Goal: Navigation & Orientation: Understand site structure

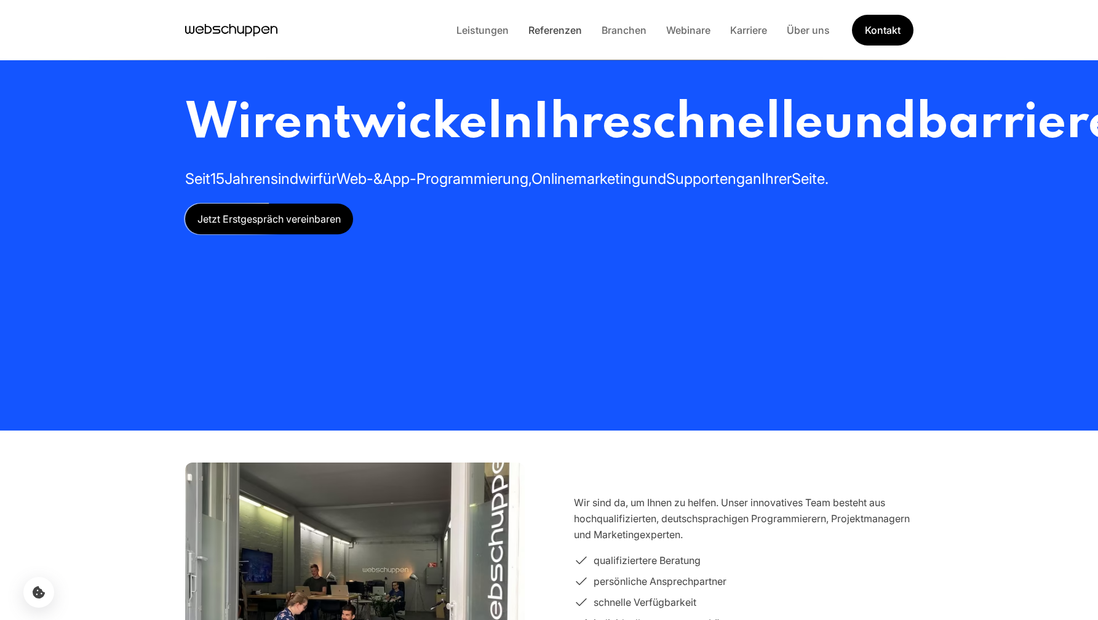
click at [538, 30] on link "Referenzen" at bounding box center [554, 30] width 73 height 12
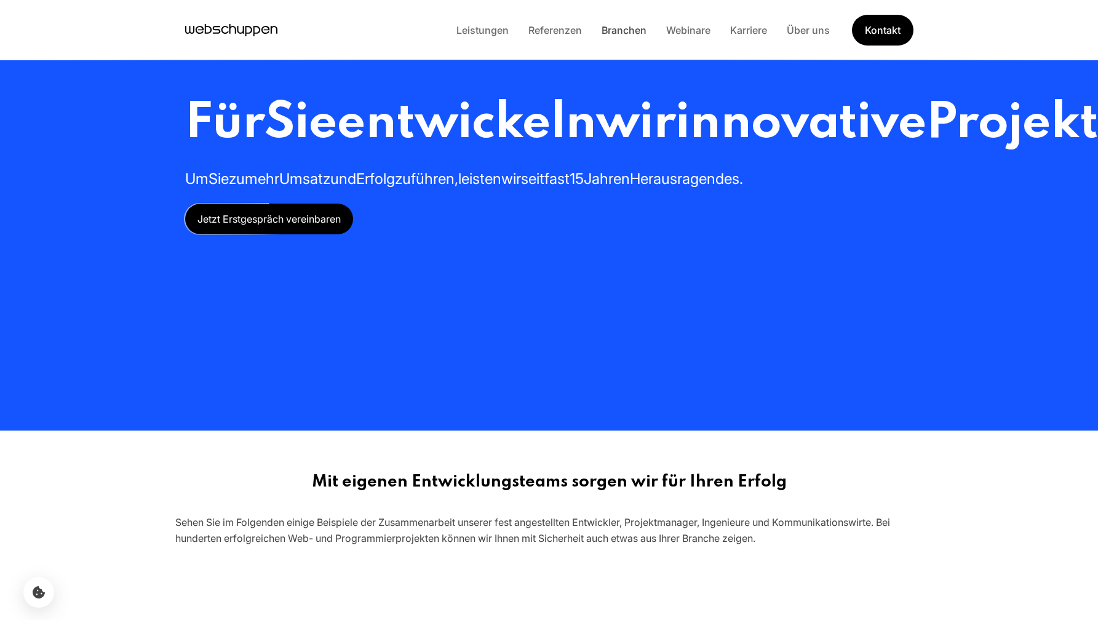
click at [608, 30] on link "Branchen" at bounding box center [624, 30] width 65 height 12
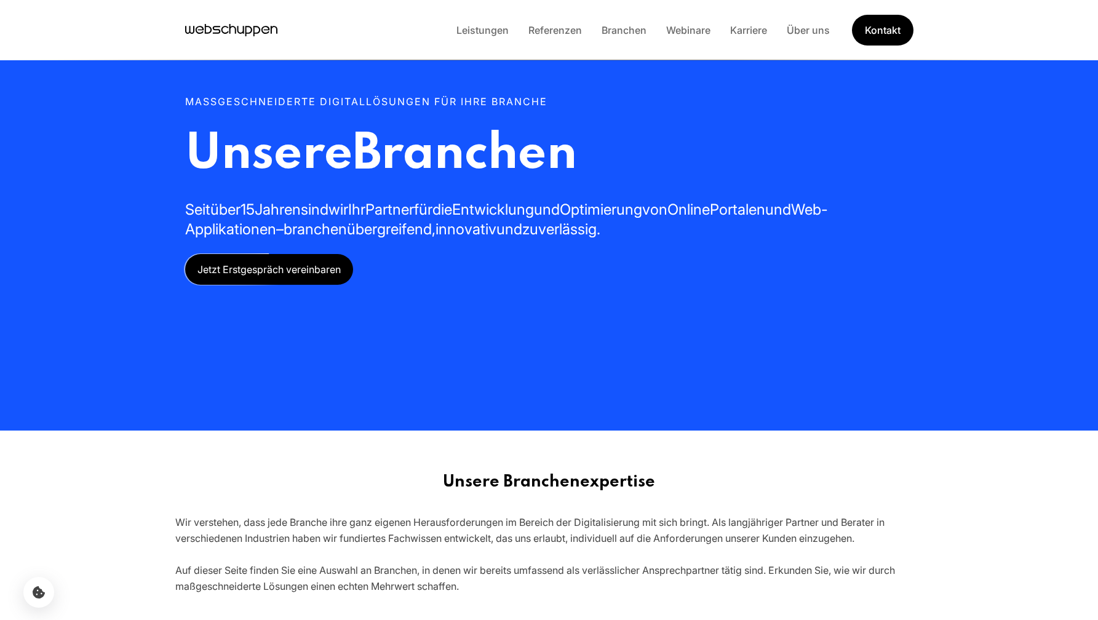
click at [231, 42] on div "Leistungen Referenzen Branchen Webinare Karriere Über uns Kontakt" at bounding box center [549, 30] width 787 height 31
click at [242, 30] on icon "Hauptseite besuchen" at bounding box center [231, 30] width 92 height 18
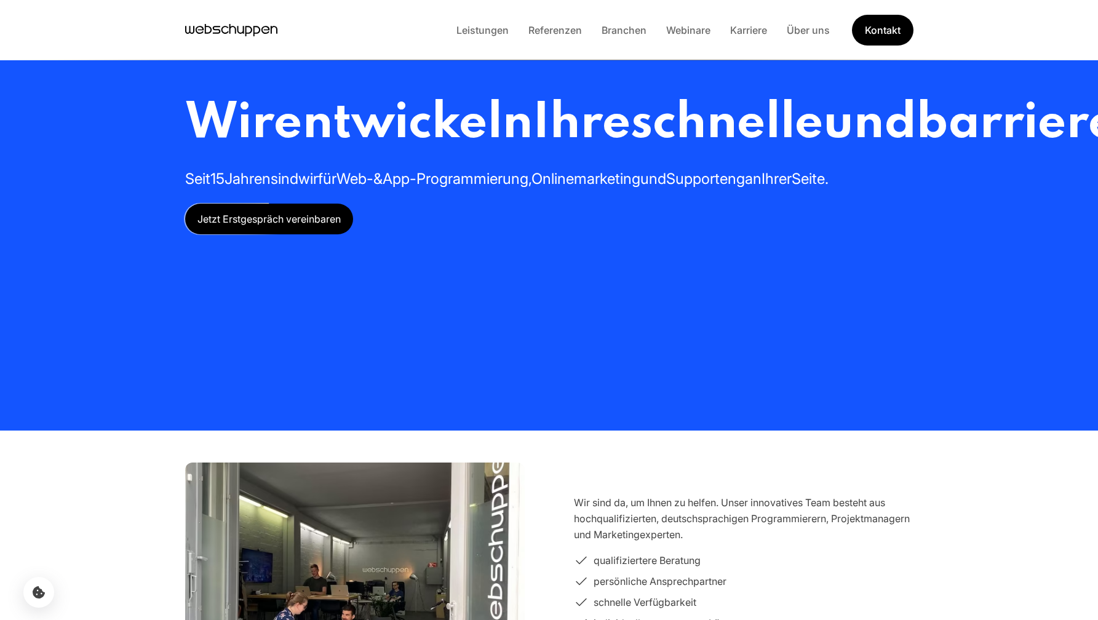
click at [630, 149] on span "schnelle" at bounding box center [726, 124] width 192 height 50
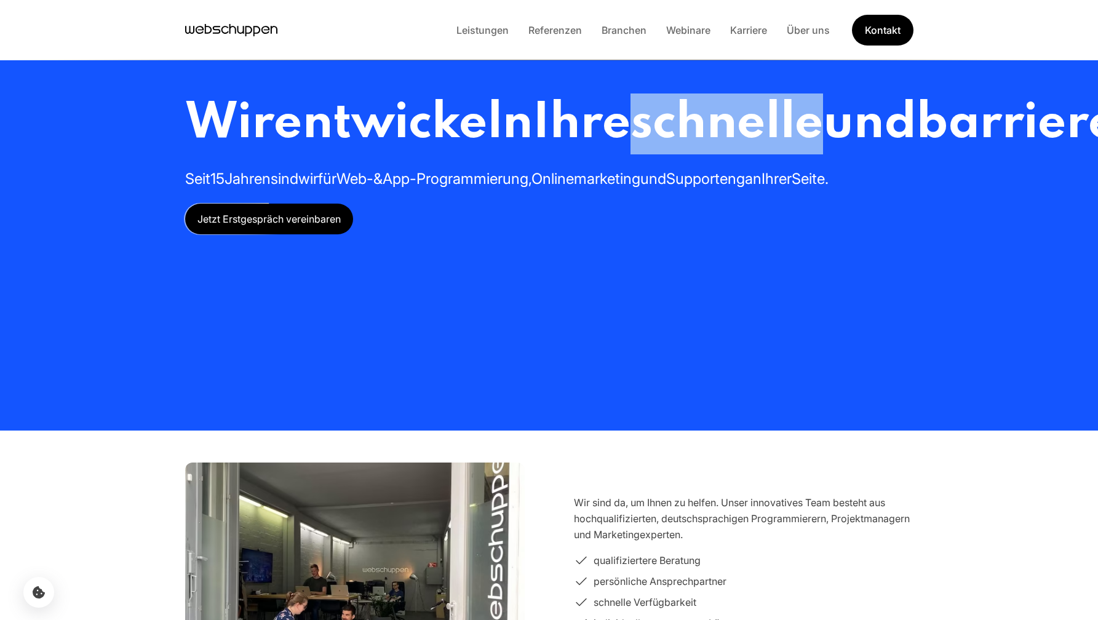
click at [630, 149] on span "schnelle" at bounding box center [726, 124] width 192 height 50
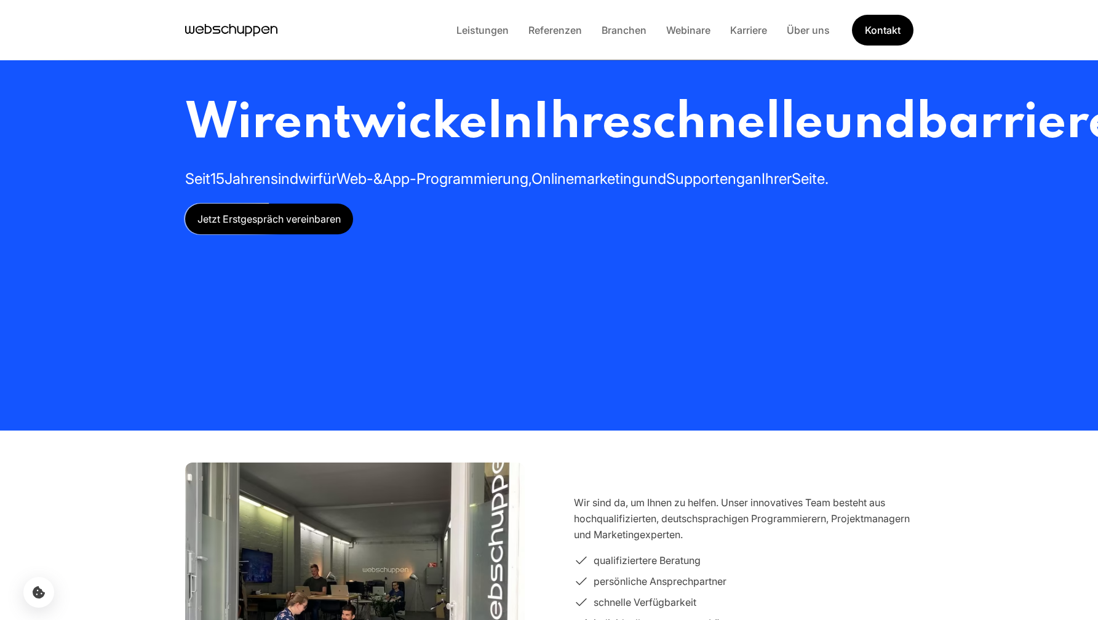
click at [916, 149] on span "barrierefreie" at bounding box center [1071, 124] width 311 height 50
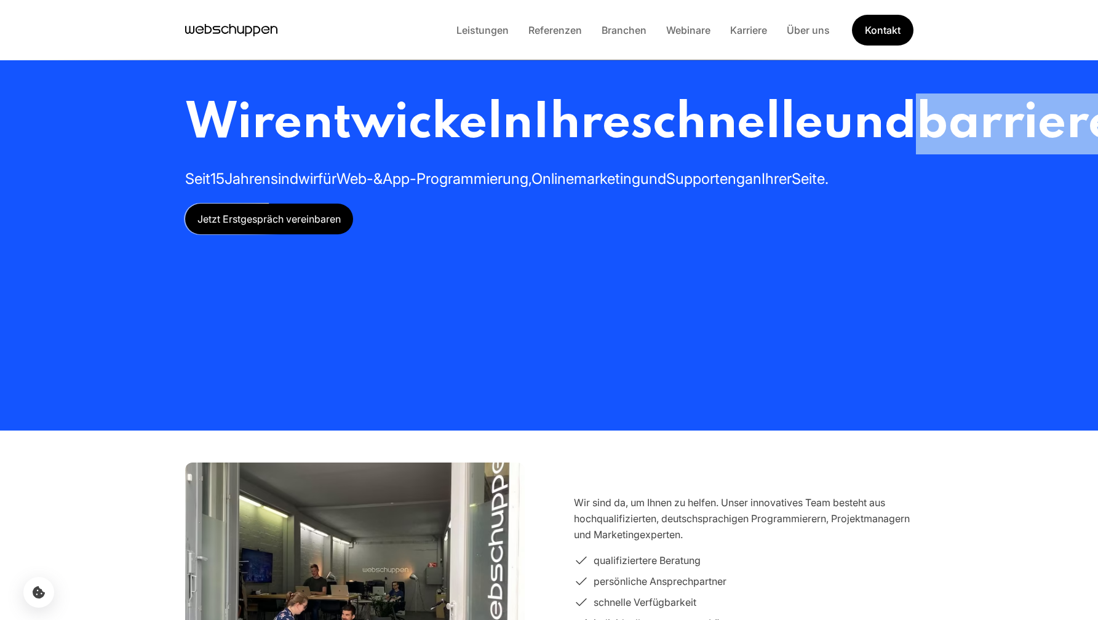
click at [916, 149] on span "barrierefreie" at bounding box center [1071, 124] width 311 height 50
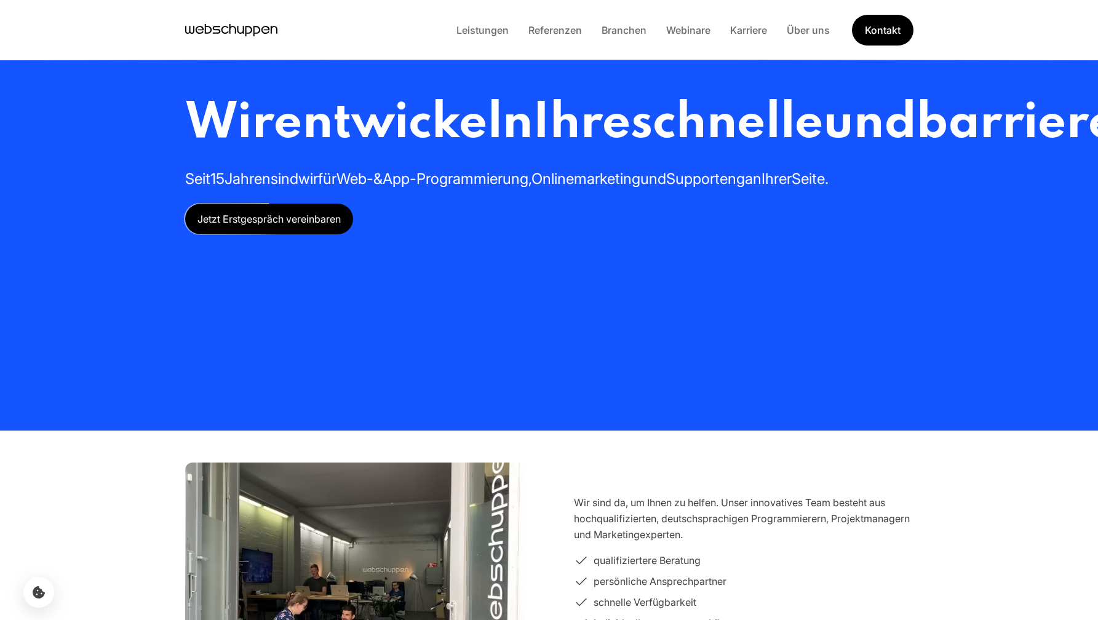
click at [630, 149] on span "schnelle" at bounding box center [726, 124] width 192 height 50
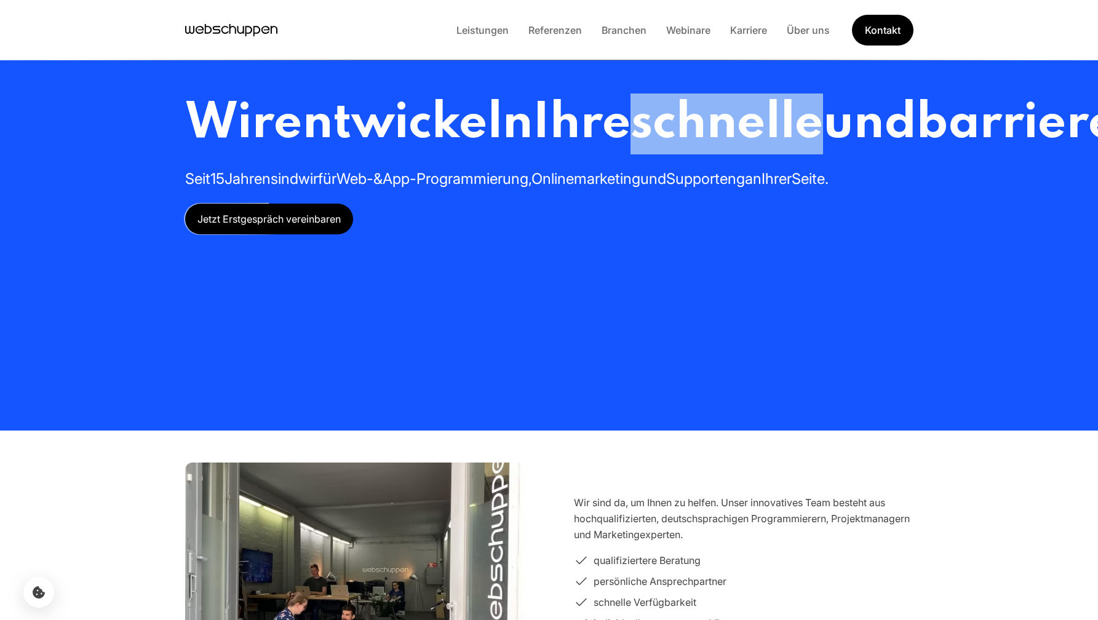
click at [630, 149] on span "schnelle" at bounding box center [726, 124] width 192 height 50
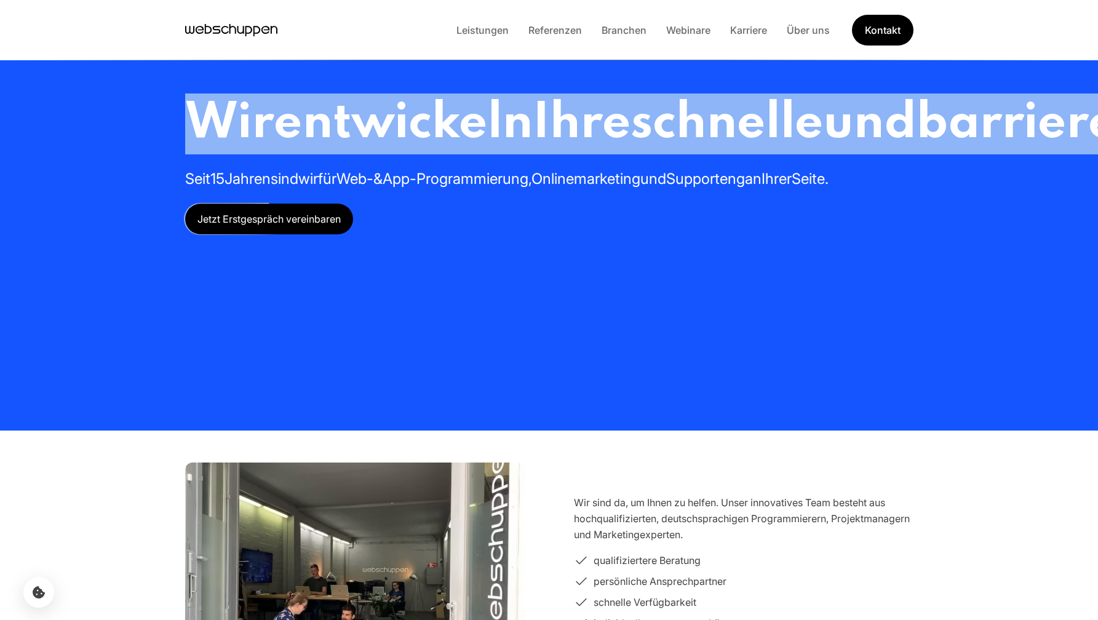
drag, startPoint x: 640, startPoint y: 243, endPoint x: 186, endPoint y: 121, distance: 470.1
click at [186, 121] on h1 "Wir entwickeln Ihre schnelle und barrierefreie Webseite oder App" at bounding box center [922, 123] width 1475 height 61
drag, startPoint x: 635, startPoint y: 242, endPoint x: 203, endPoint y: 111, distance: 451.3
click at [202, 111] on h1 "Wir entwickeln Ihre schnelle und barrierefreie Webseite oder App" at bounding box center [922, 123] width 1475 height 61
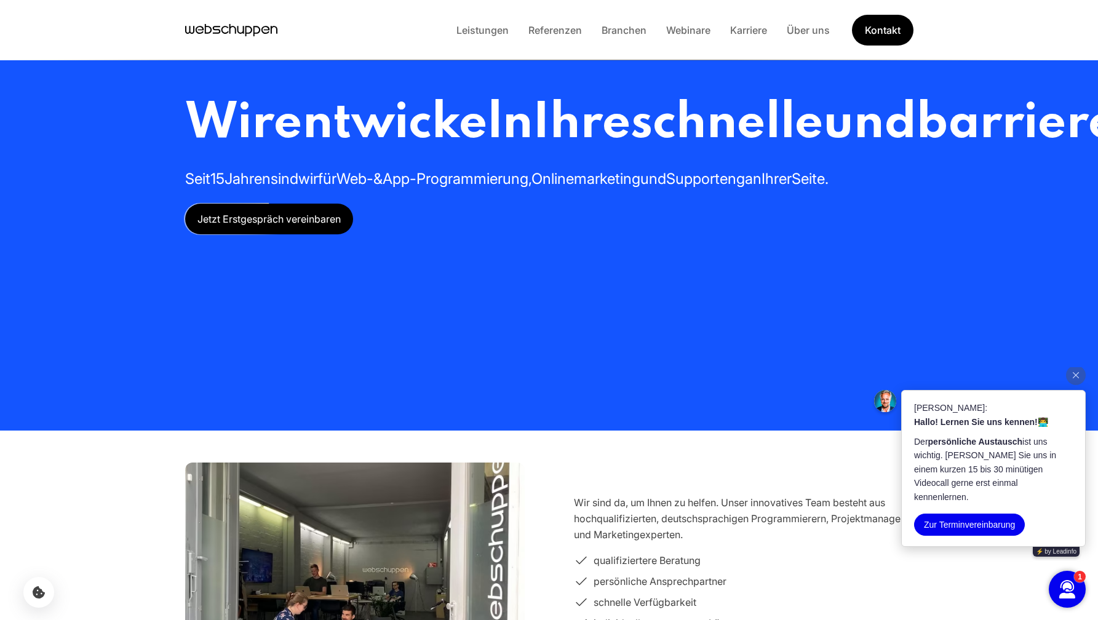
click at [1016, 365] on section "Wir entwickeln Ihre schnelle und barrierefreie Webseite oder App Seit 15 Jahren…" at bounding box center [549, 215] width 1098 height 430
click at [534, 31] on link "Referenzen" at bounding box center [554, 30] width 73 height 12
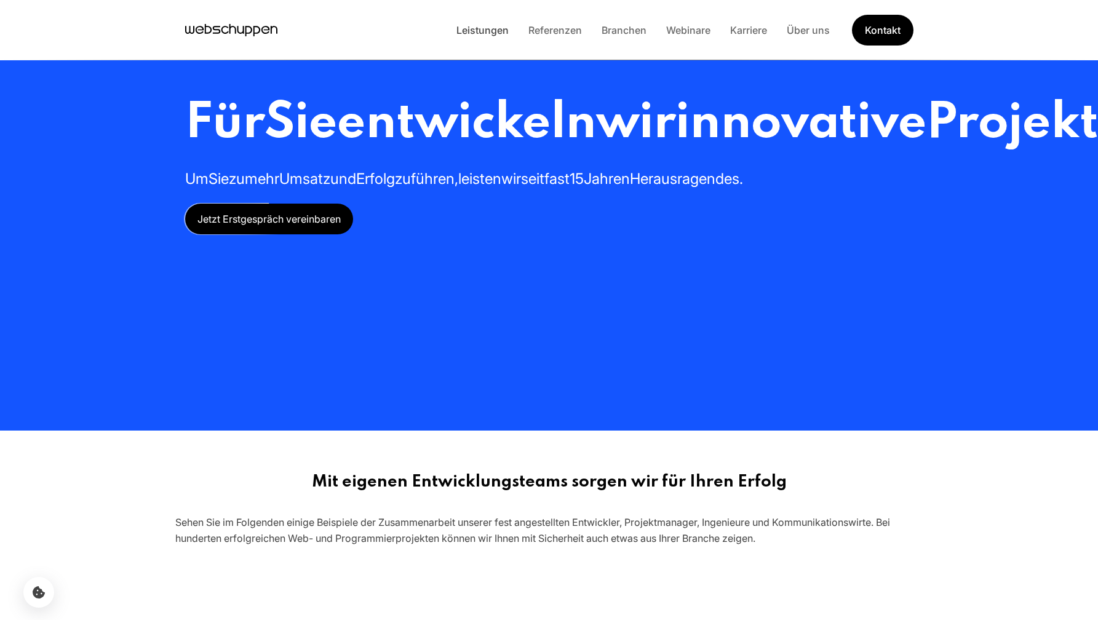
click at [470, 30] on link "Leistungen" at bounding box center [482, 30] width 72 height 12
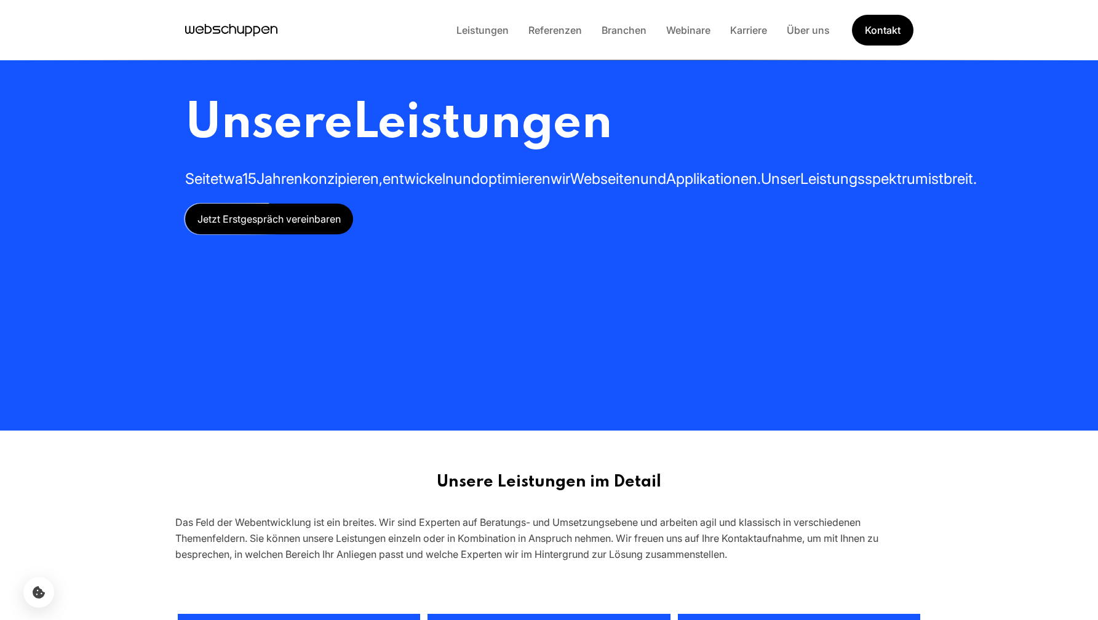
click at [234, 30] on icon "Hauptseite besuchen" at bounding box center [231, 30] width 92 height 18
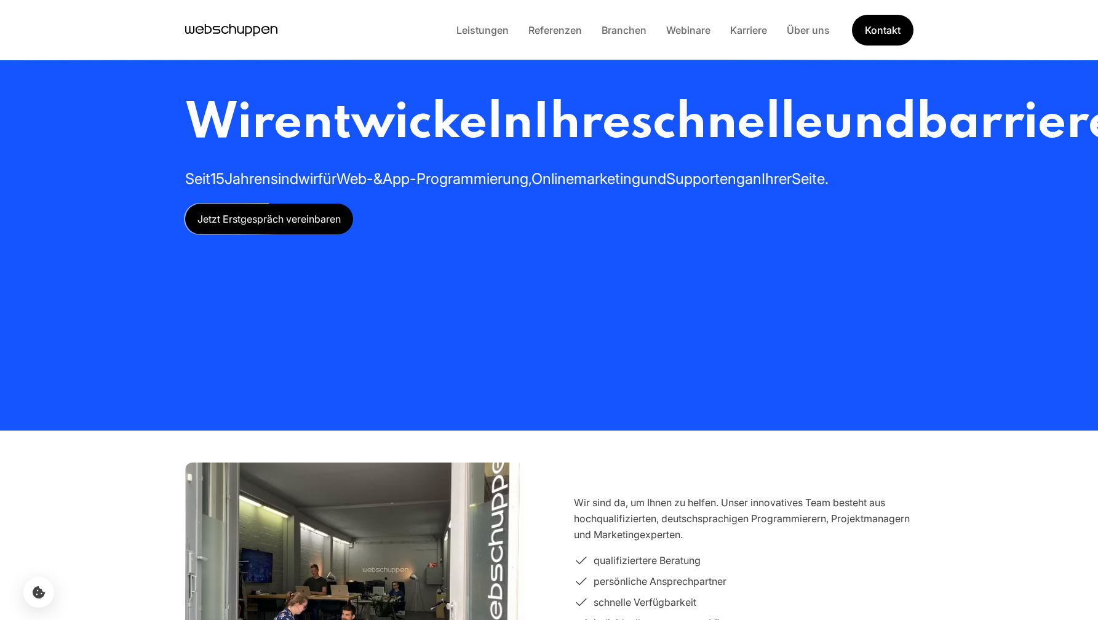
click at [207, 33] on icon "Hauptseite besuchen" at bounding box center [231, 30] width 92 height 18
drag, startPoint x: 287, startPoint y: 38, endPoint x: 188, endPoint y: 15, distance: 101.6
click at [188, 15] on div "Leistungen Referenzen Branchen Webinare Karriere Über uns Kontakt" at bounding box center [549, 30] width 787 height 31
click at [365, 47] on div "Leistungen Referenzen Branchen Webinare Karriere Über uns Kontakt" at bounding box center [549, 30] width 1098 height 60
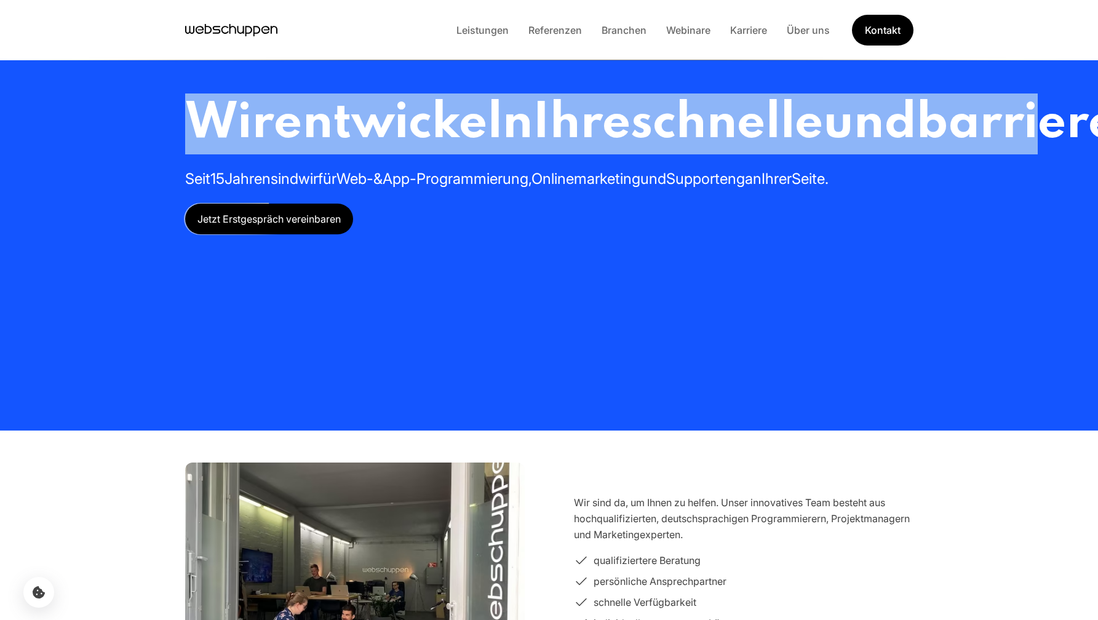
drag, startPoint x: 190, startPoint y: 120, endPoint x: 610, endPoint y: 204, distance: 428.4
click at [609, 154] on h1 "Wir entwickeln Ihre schnelle und barrierefreie Webseite oder App" at bounding box center [922, 123] width 1475 height 61
click at [664, 154] on h1 "Wir entwickeln Ihre schnelle und barrierefreie Webseite oder App" at bounding box center [922, 123] width 1475 height 61
drag, startPoint x: 644, startPoint y: 248, endPoint x: 200, endPoint y: 128, distance: 460.5
click at [197, 130] on h1 "Wir entwickeln Ihre schnelle und barrierefreie Webseite oder App" at bounding box center [922, 123] width 1475 height 61
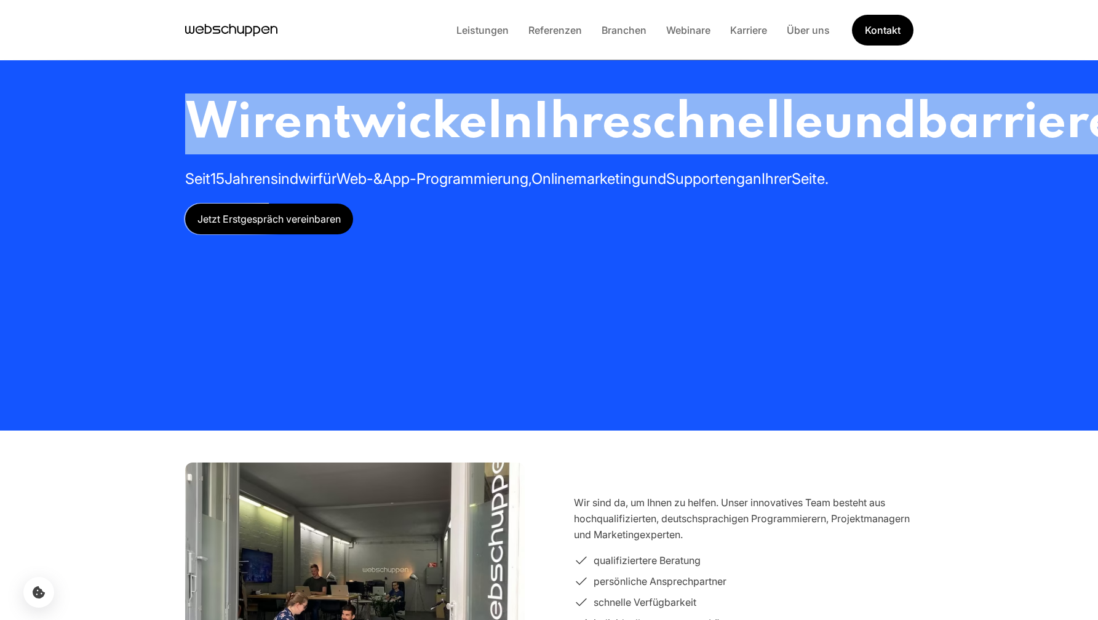
click at [200, 128] on span "Wir" at bounding box center [229, 124] width 89 height 50
drag, startPoint x: 191, startPoint y: 125, endPoint x: 638, endPoint y: 231, distance: 460.2
click at [638, 154] on h1 "Wir entwickeln Ihre schnelle und barrierefreie Webseite oder App" at bounding box center [922, 123] width 1475 height 61
